Goal: Task Accomplishment & Management: Manage account settings

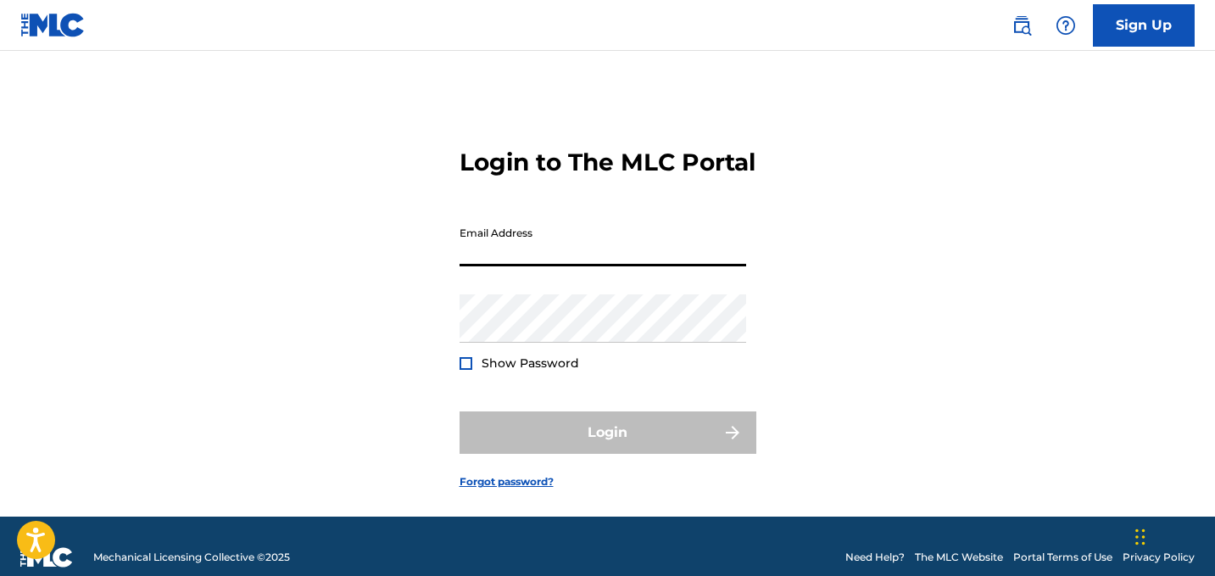
type input "[EMAIL_ADDRESS][DOMAIN_NAME]"
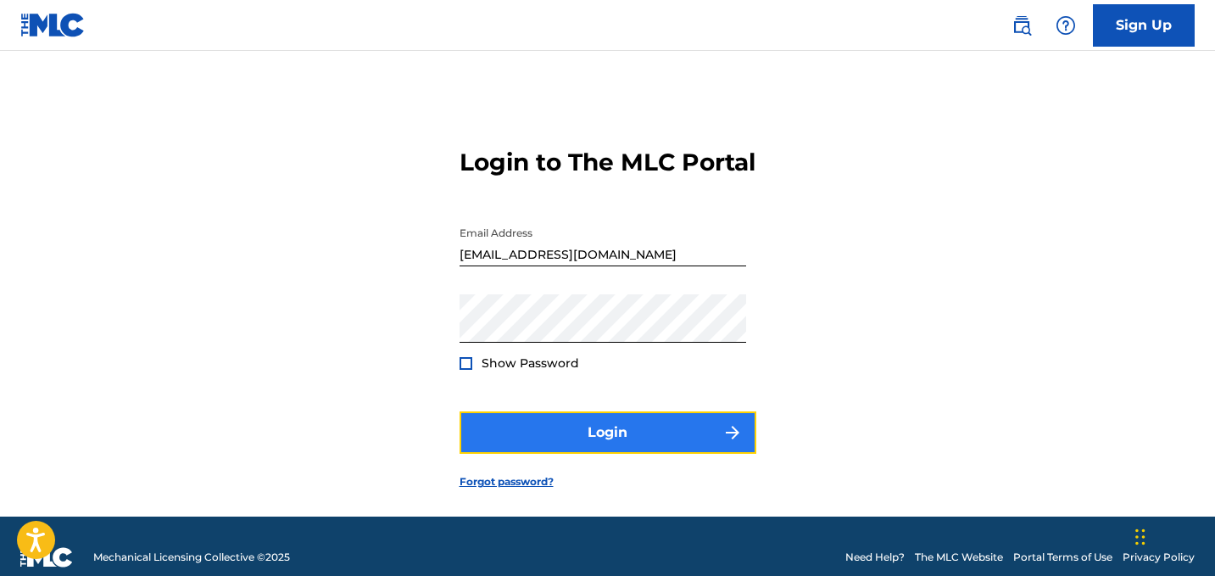
click at [548, 453] on button "Login" at bounding box center [607, 432] width 297 height 42
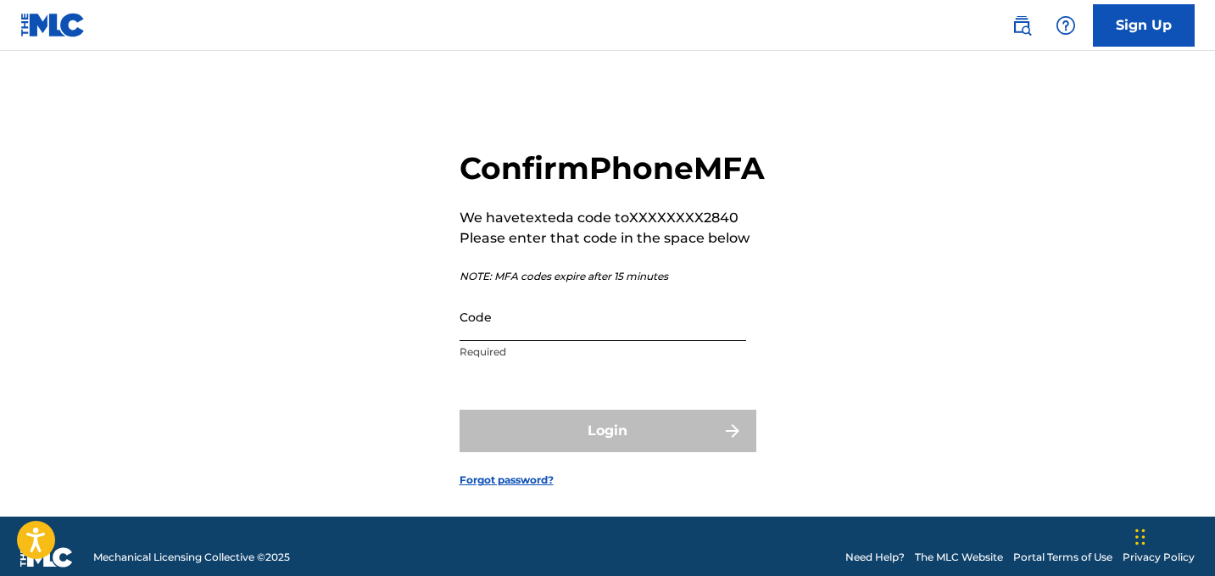
click at [546, 341] on input "Code" at bounding box center [602, 316] width 286 height 48
click at [544, 341] on input "Code" at bounding box center [602, 316] width 286 height 48
click at [556, 341] on input "Code" at bounding box center [602, 316] width 286 height 48
click at [481, 487] on link "Forgot password?" at bounding box center [506, 479] width 94 height 15
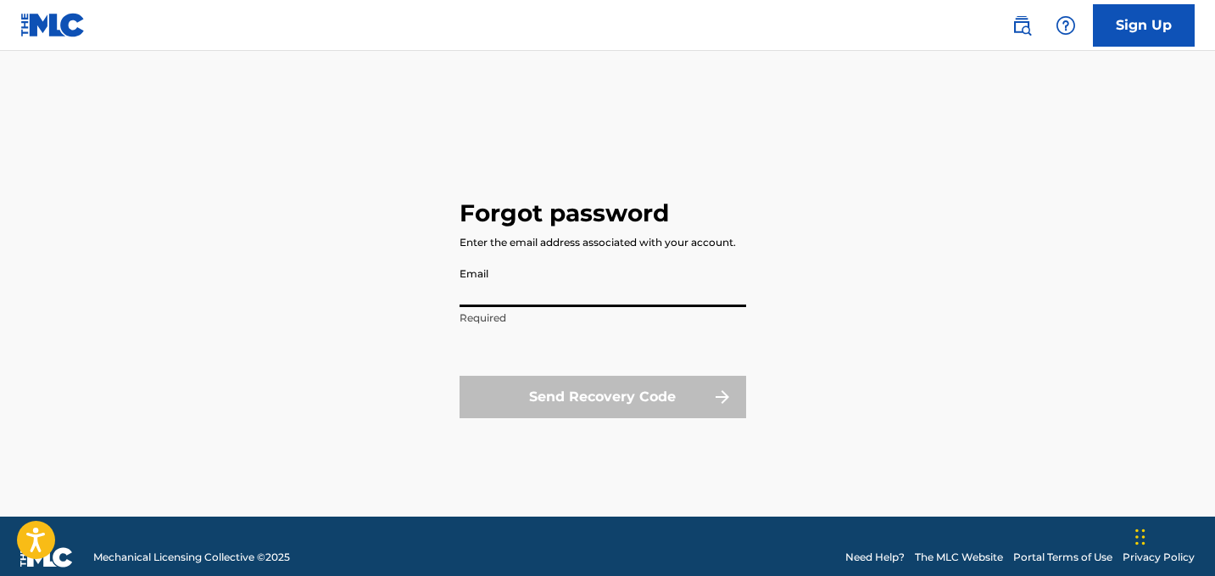
click at [527, 297] on input "Email" at bounding box center [602, 283] width 286 height 48
type input "[EMAIL_ADDRESS][DOMAIN_NAME]"
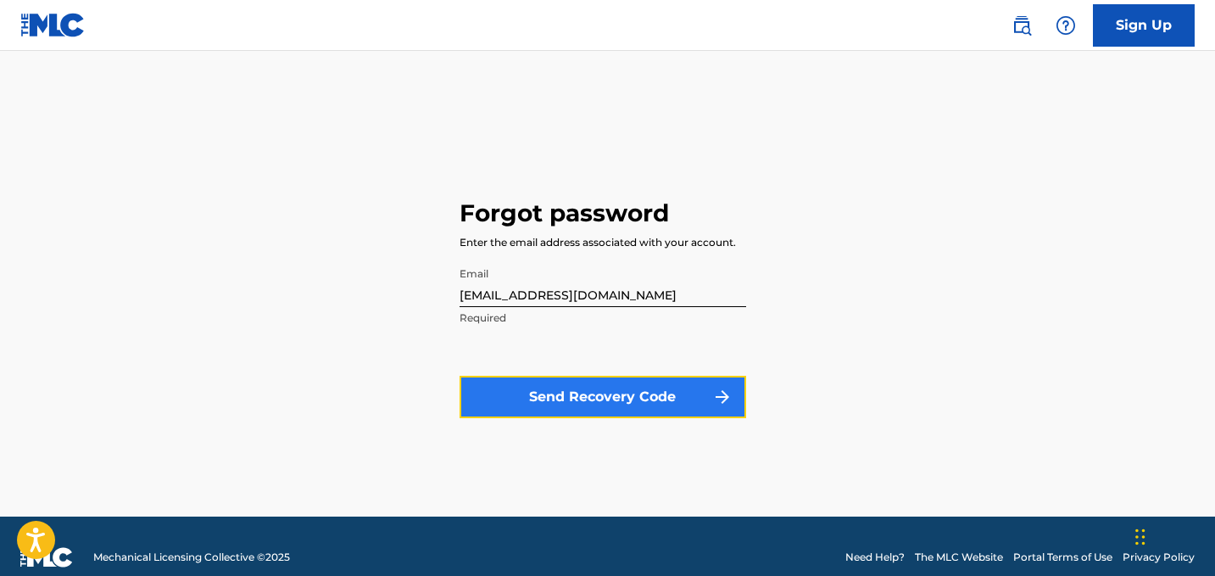
click at [547, 393] on button "Send Recovery Code" at bounding box center [602, 396] width 286 height 42
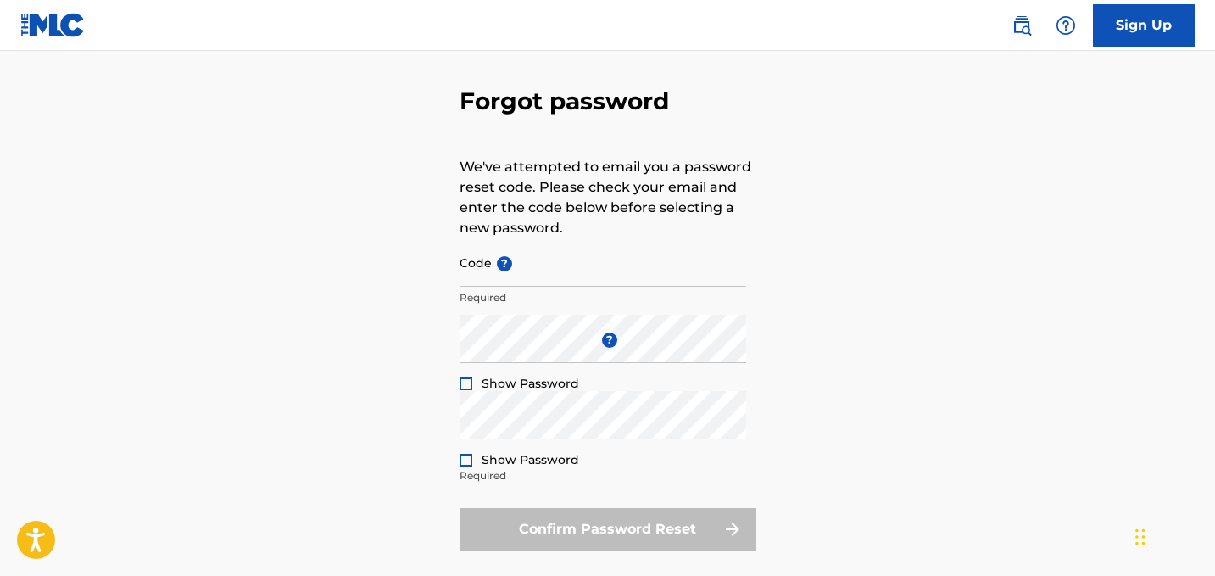
scroll to position [71, 0]
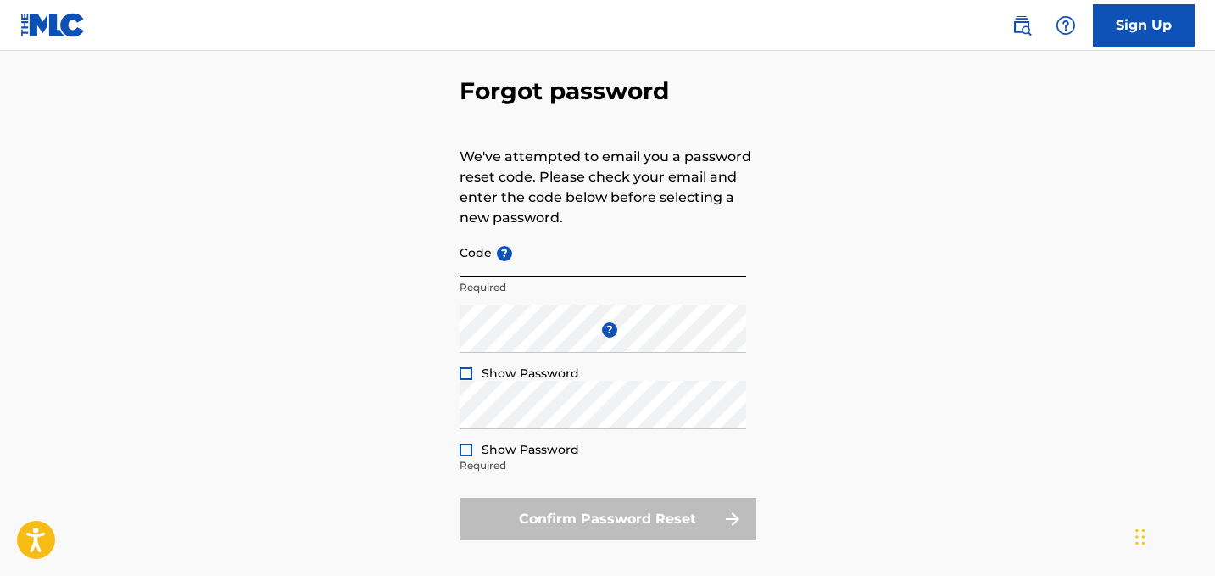
click at [512, 261] on input "Code ?" at bounding box center [602, 252] width 286 height 48
paste input "FP_8d2d662bf8cb8fa36c6f44defced"
type input "FP_8d2d662bf8cb8fa36c6f44defced"
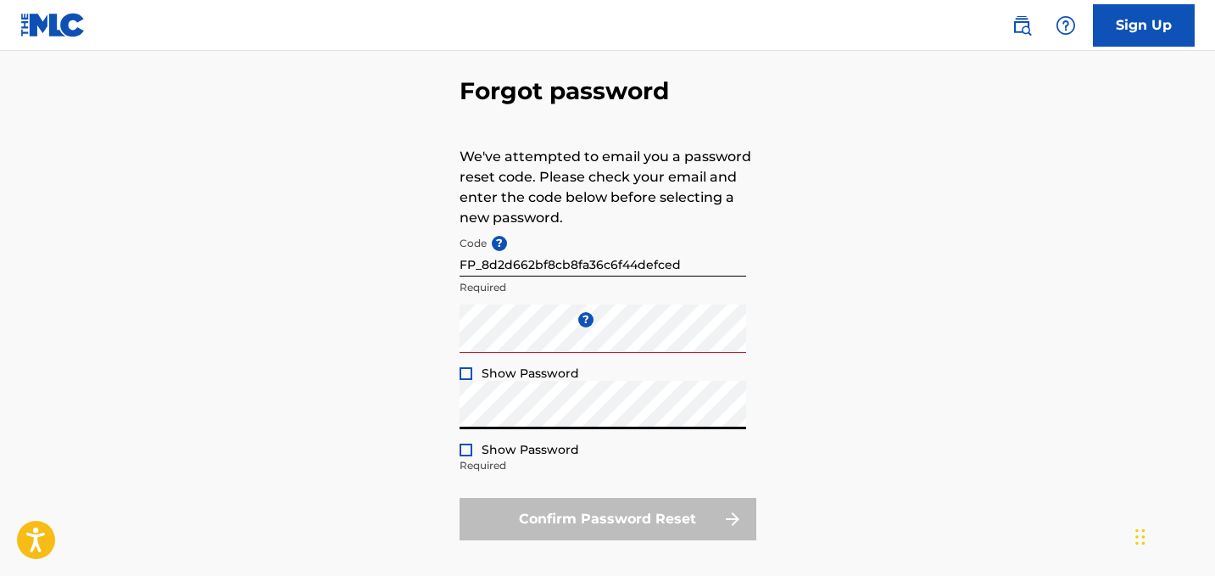
click at [464, 375] on div at bounding box center [465, 373] width 13 height 13
click at [463, 451] on div at bounding box center [465, 449] width 13 height 13
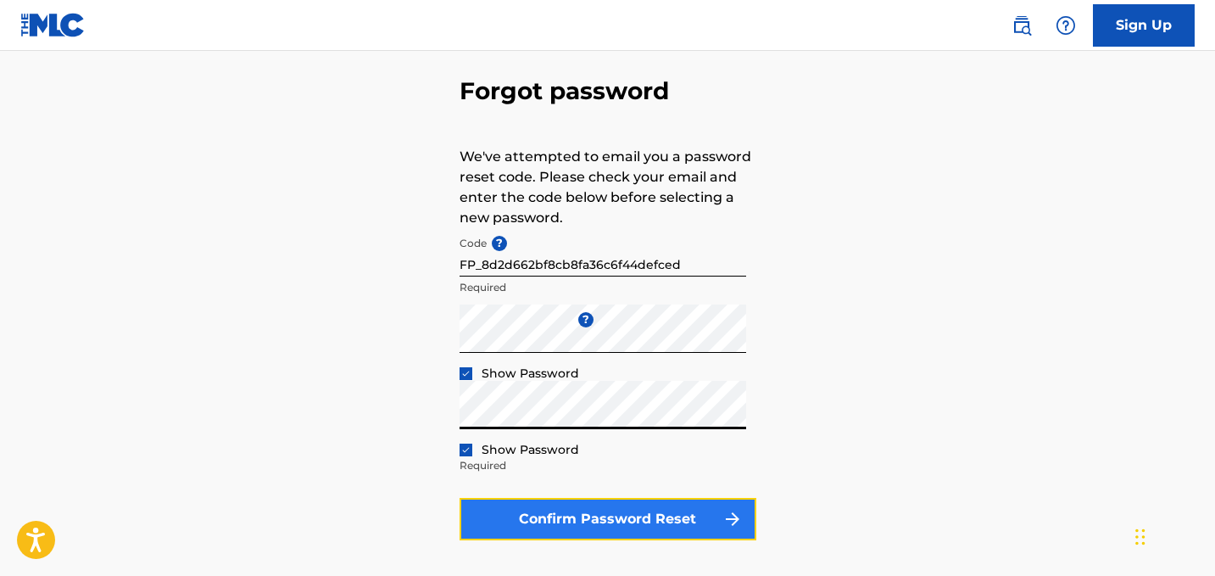
click at [488, 528] on button "Confirm Password Reset" at bounding box center [607, 519] width 297 height 42
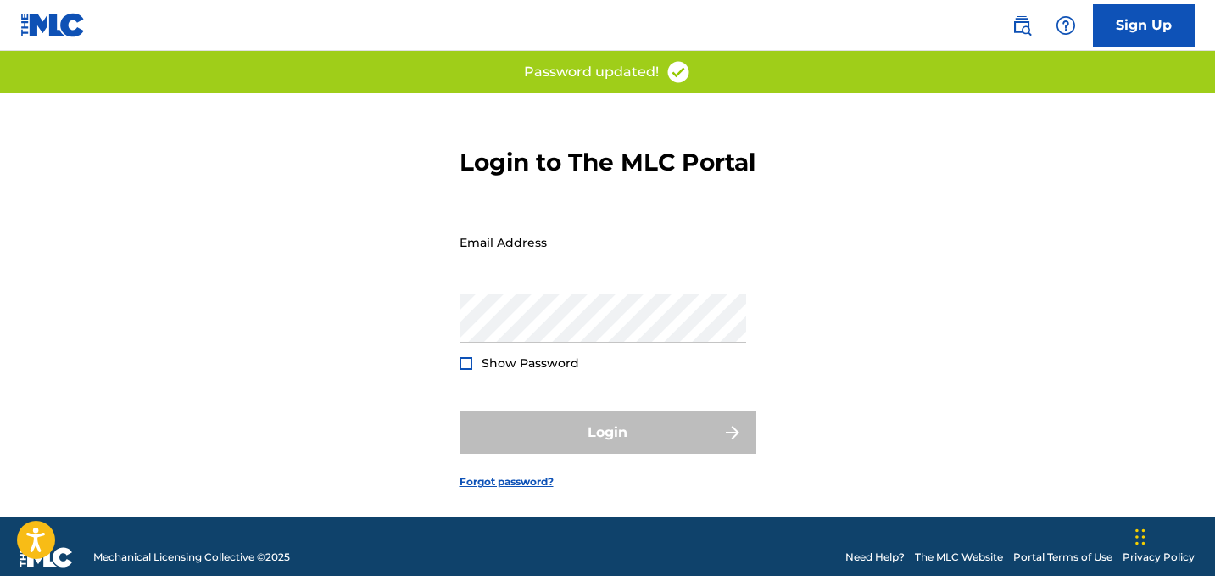
click at [565, 266] on input "Email Address" at bounding box center [602, 242] width 286 height 48
type input "[EMAIL_ADDRESS][DOMAIN_NAME]"
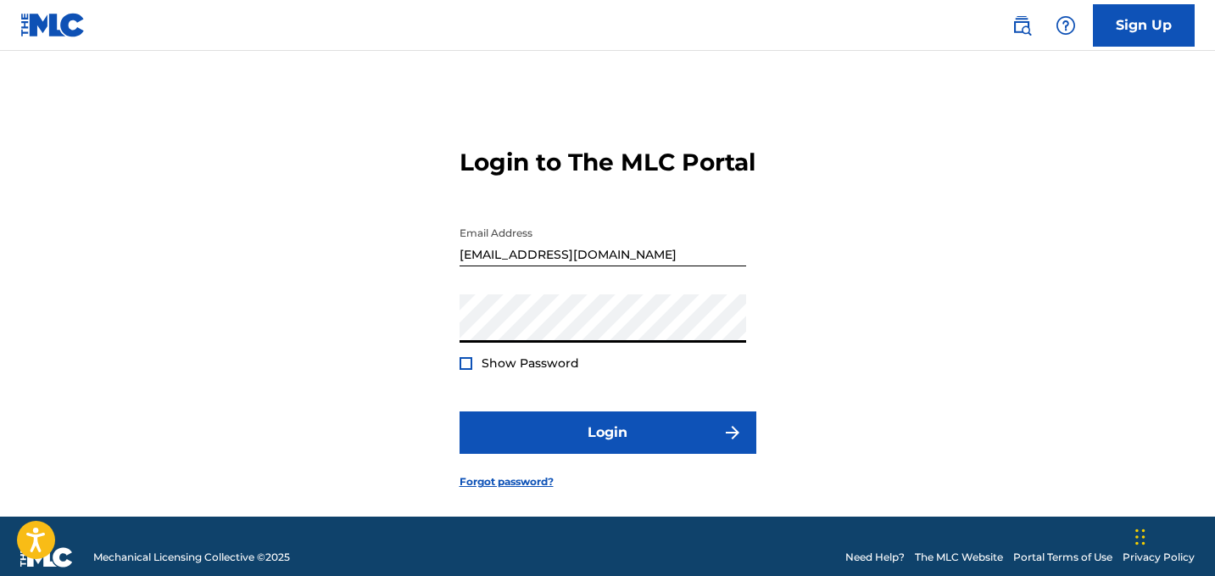
click at [458, 456] on div "Login to The MLC Portal Email Address [EMAIL_ADDRESS][DOMAIN_NAME] Password Sho…" at bounding box center [607, 304] width 1187 height 423
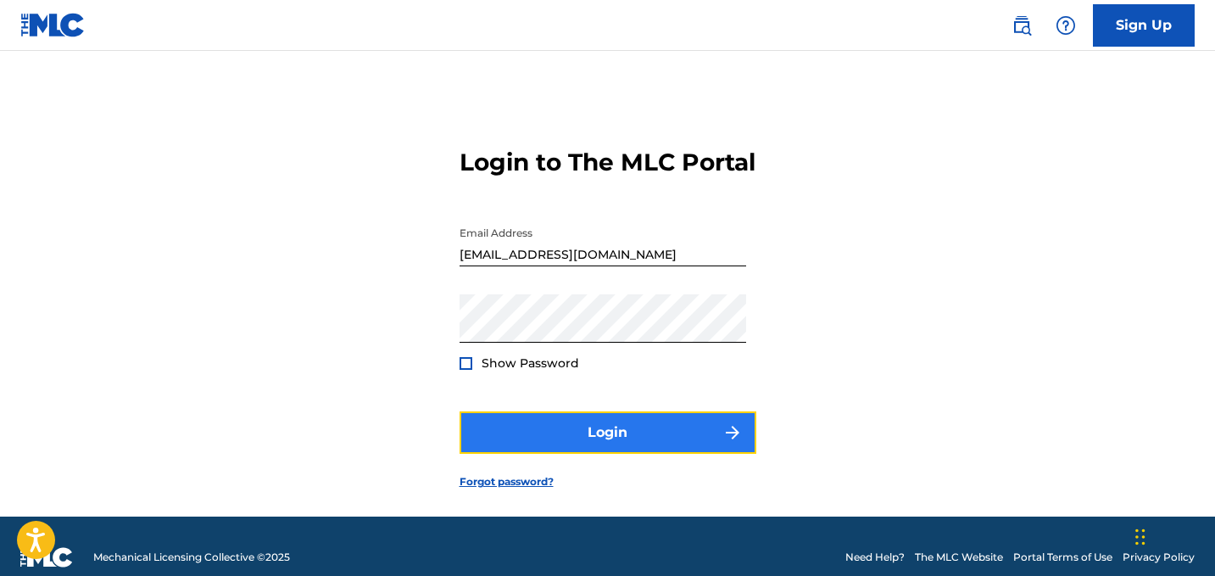
click at [479, 453] on button "Login" at bounding box center [607, 432] width 297 height 42
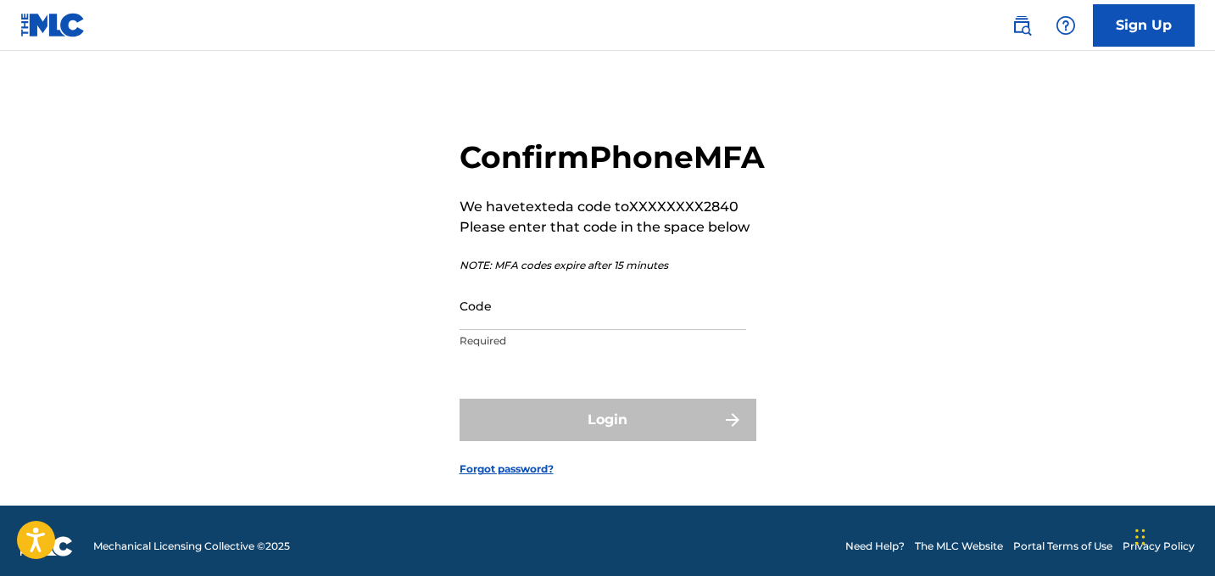
scroll to position [57, 0]
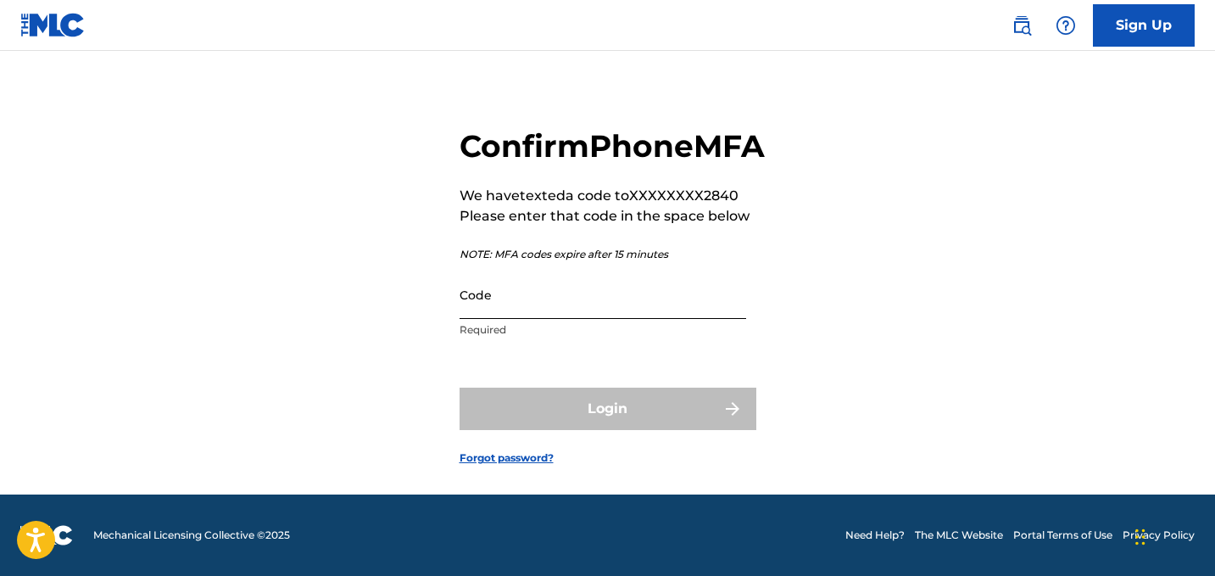
click at [615, 299] on input "Code" at bounding box center [602, 294] width 286 height 48
click at [615, 300] on input "Code" at bounding box center [602, 294] width 286 height 48
click at [793, 211] on div "Confirm Phone MFA We have texted a code to XXXXXXXX2840 Please enter that code …" at bounding box center [607, 282] width 1187 height 423
